Goal: Transaction & Acquisition: Obtain resource

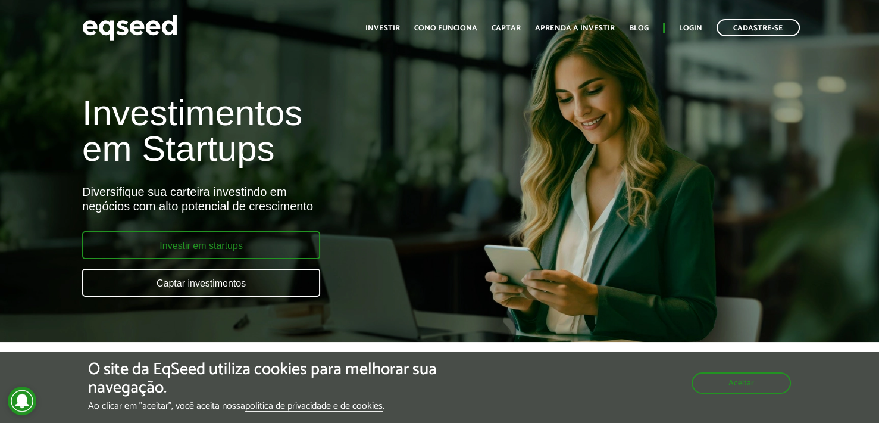
click at [194, 249] on link "Investir em startups" at bounding box center [201, 245] width 238 height 28
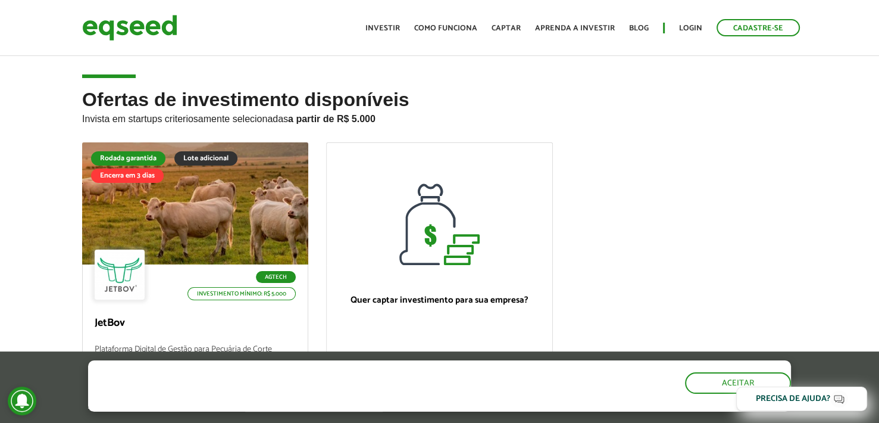
click at [68, 253] on div "Ofertas de investimento disponíveis Invista em startups criteriosamente selecio…" at bounding box center [439, 305] width 879 height 433
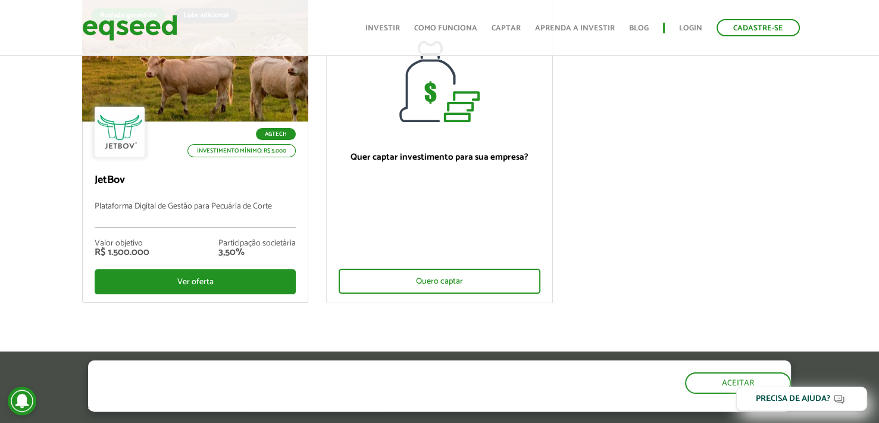
scroll to position [119, 0]
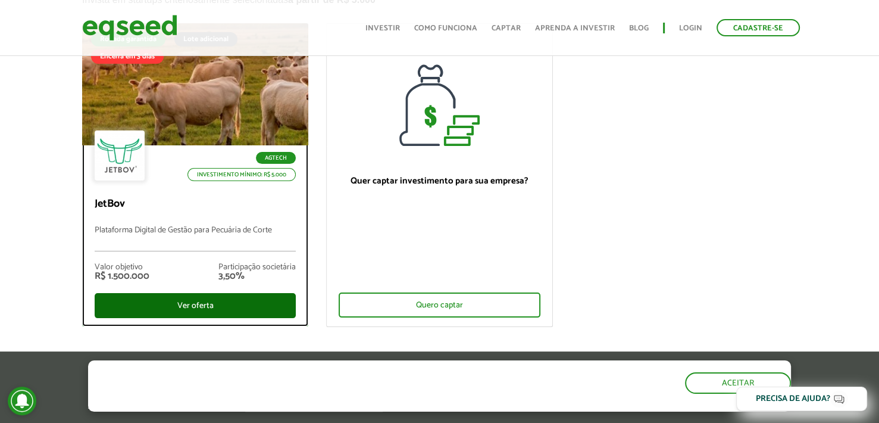
click at [199, 308] on div "Ver oferta" at bounding box center [195, 305] width 201 height 25
